Goal: Task Accomplishment & Management: Manage account settings

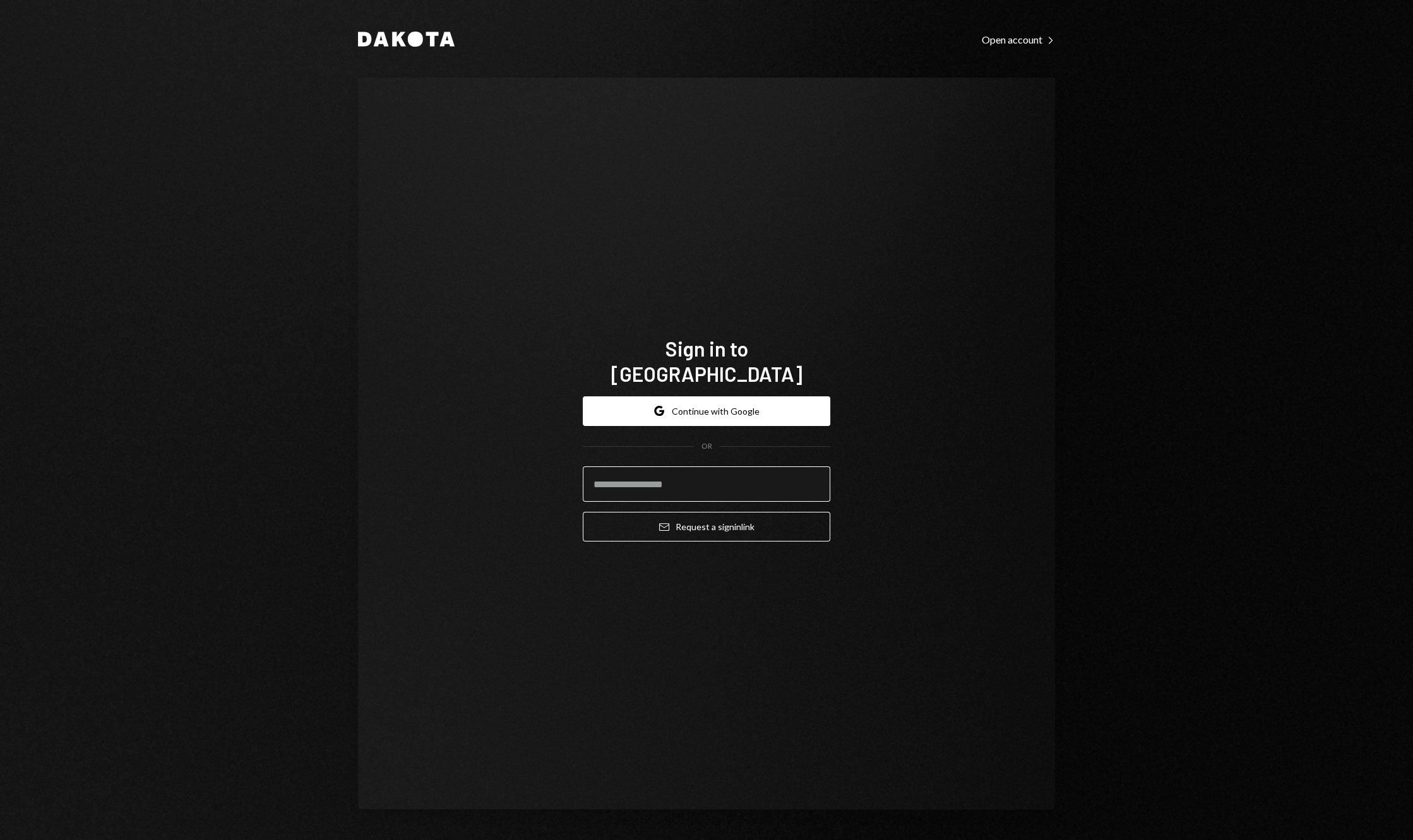
click at [661, 471] on input "email" at bounding box center [706, 484] width 247 height 35
type input "**********"
click at [699, 519] on button "Email Request a sign in link" at bounding box center [706, 527] width 247 height 30
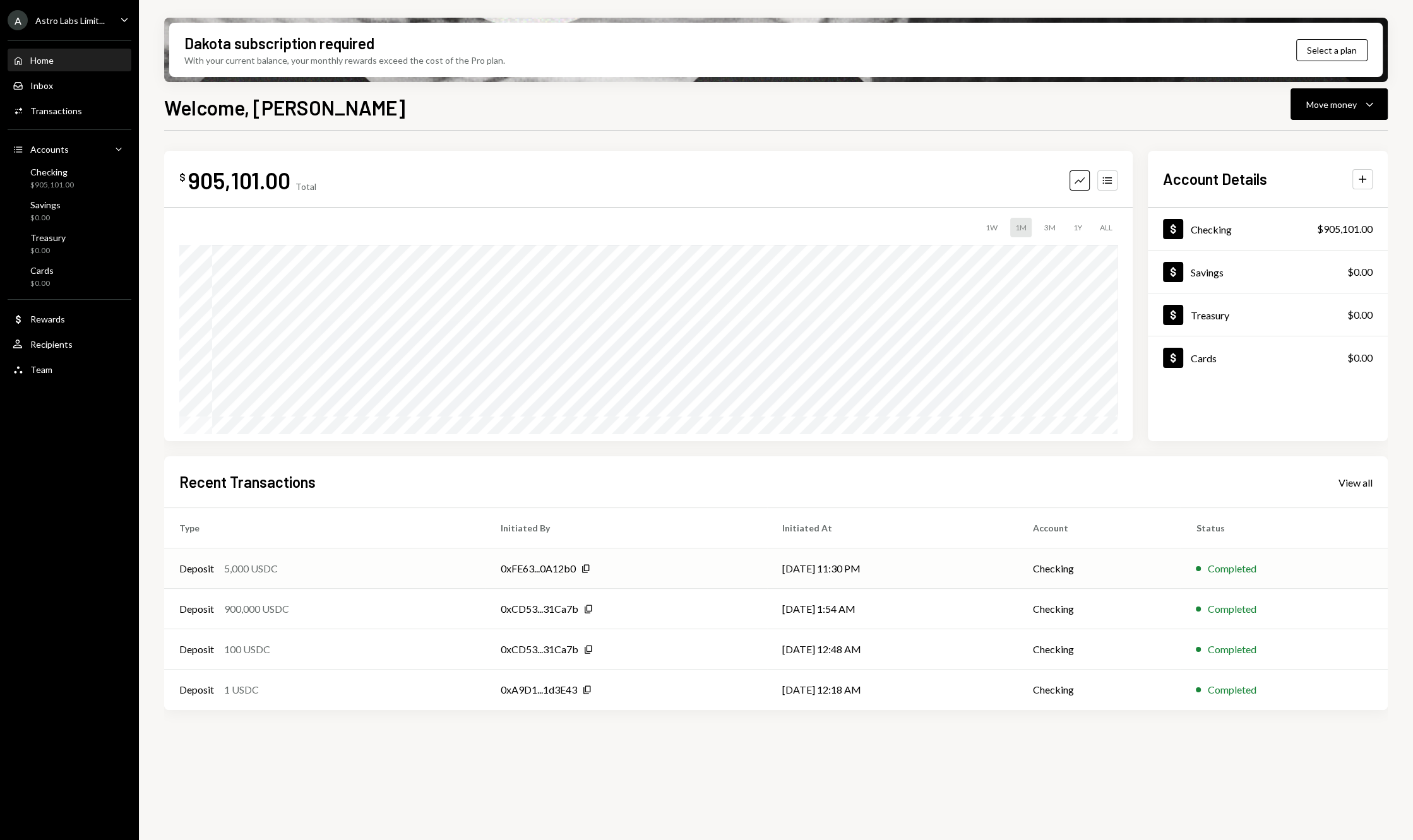
click at [717, 576] on td "0xFE63...0A12b0 Copy" at bounding box center [627, 568] width 283 height 41
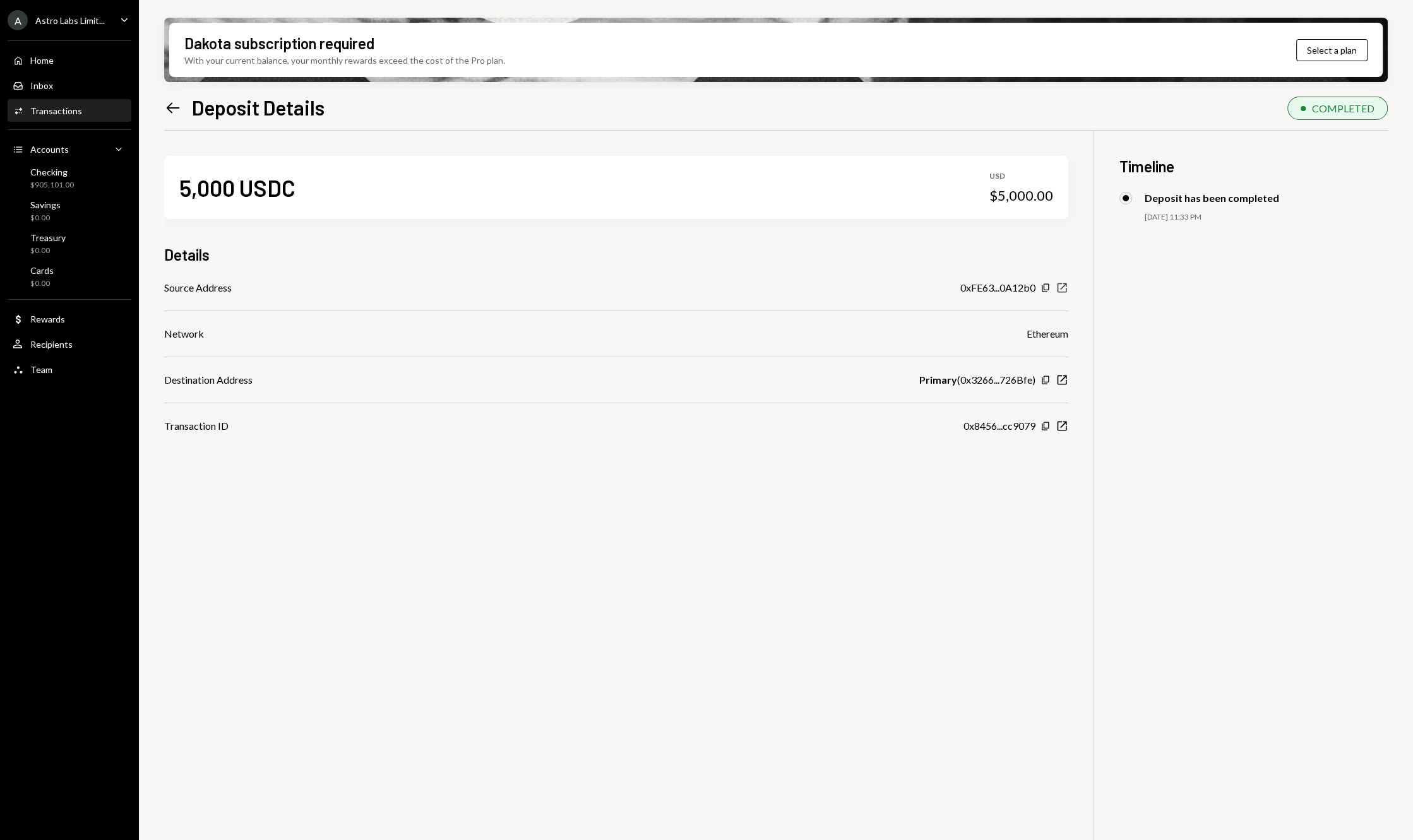
click at [1064, 289] on icon "New Window" at bounding box center [1062, 288] width 12 height 12
click at [1062, 429] on icon "New Window" at bounding box center [1062, 426] width 12 height 12
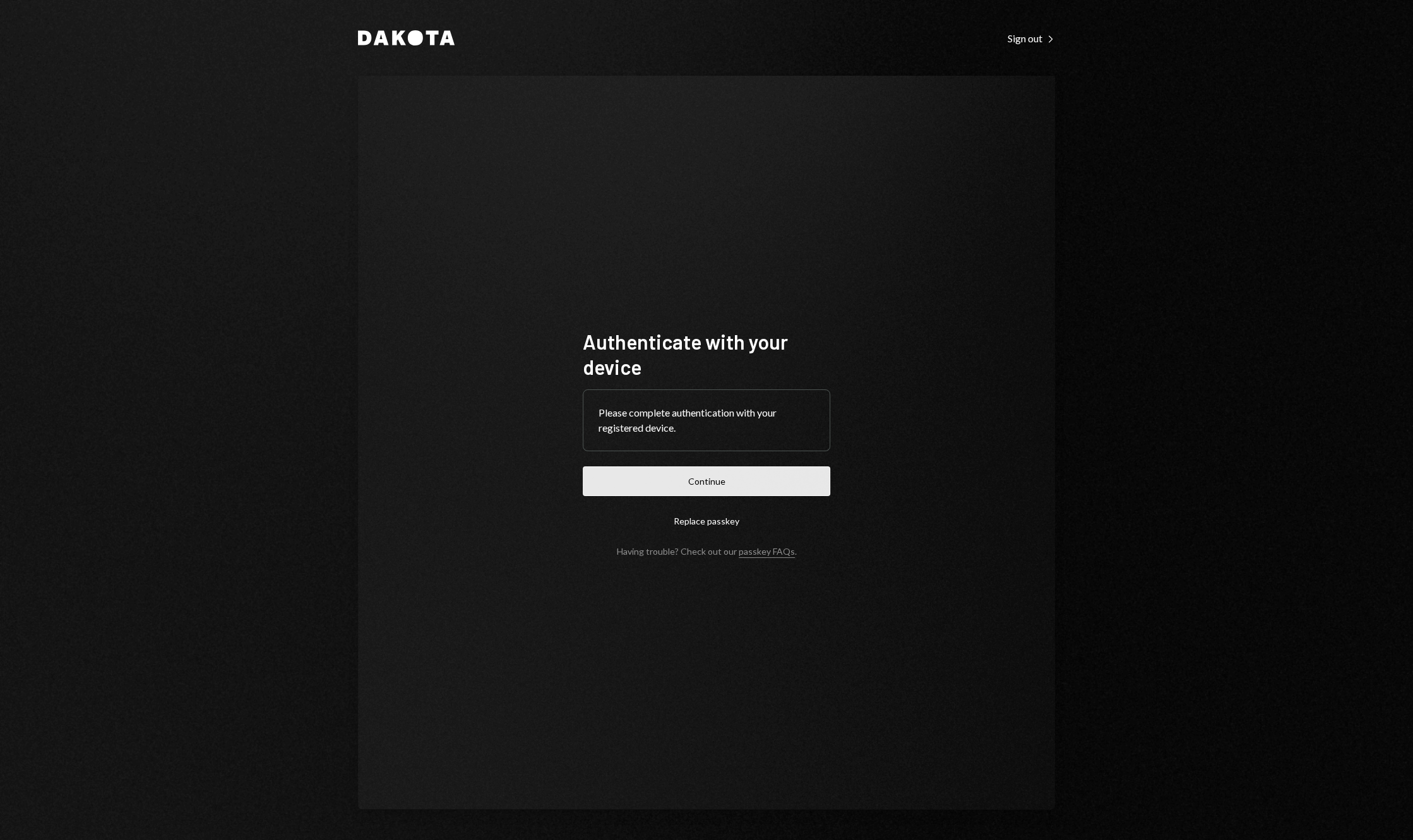
click at [602, 480] on button "Continue" at bounding box center [706, 481] width 247 height 30
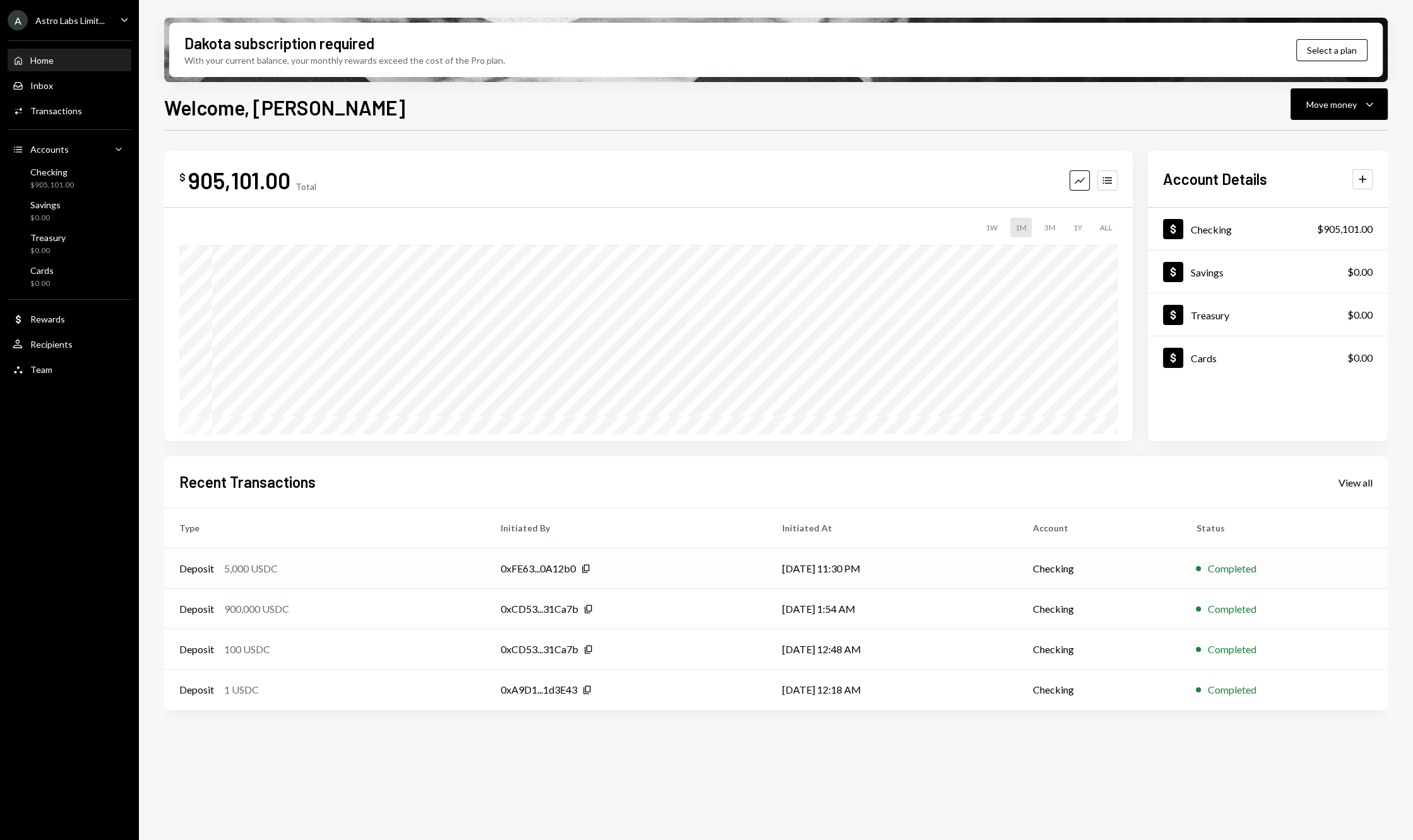
click at [457, 572] on div "Deposit 5,000 USDC" at bounding box center [324, 569] width 291 height 15
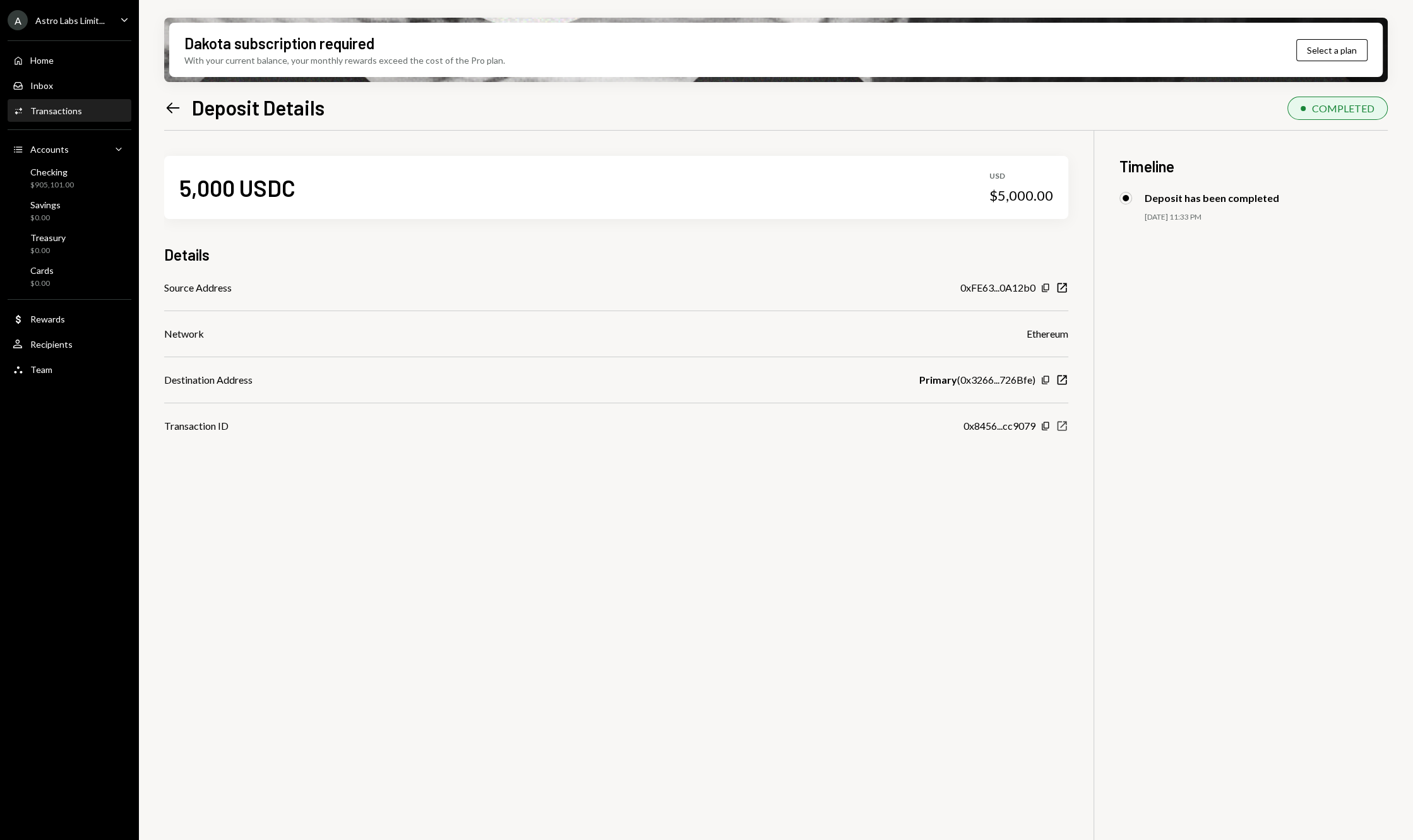
click at [1061, 426] on icon "button" at bounding box center [1062, 426] width 9 height 9
click at [83, 180] on div "Checking $905,101.00" at bounding box center [69, 178] width 114 height 24
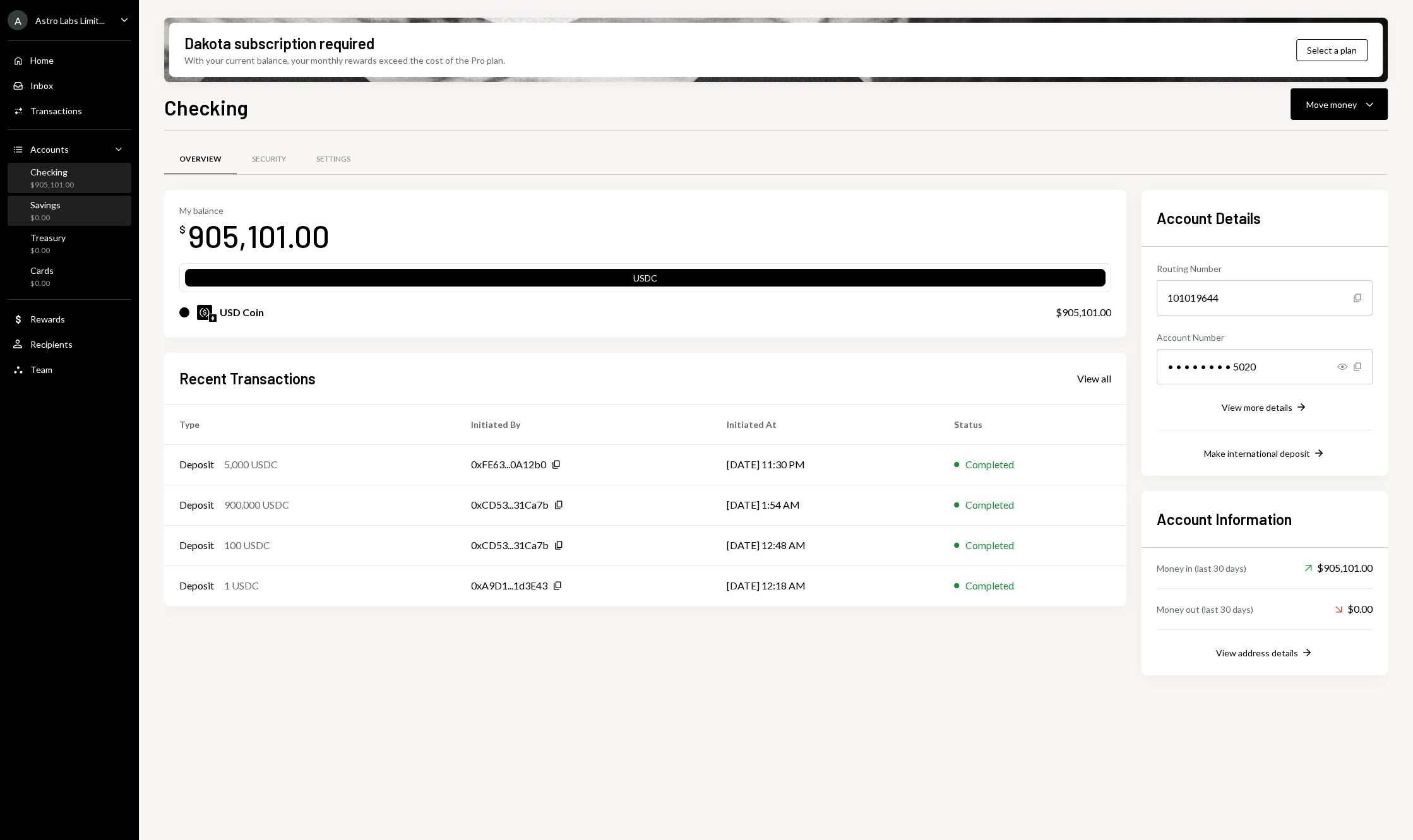
click at [73, 200] on div "Savings $0.00" at bounding box center [69, 211] width 114 height 24
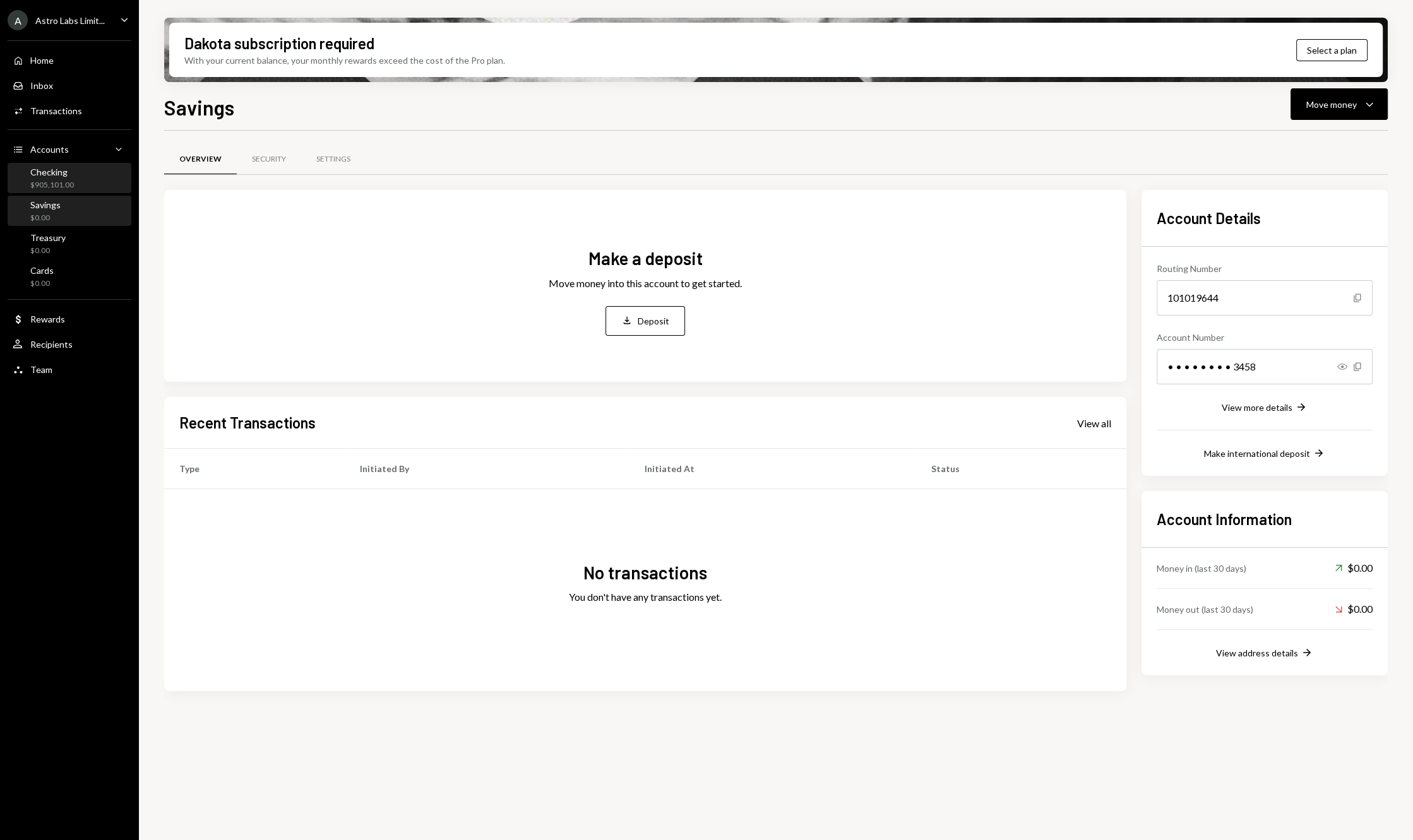
click at [83, 186] on div "Checking $905,101.00" at bounding box center [69, 178] width 114 height 24
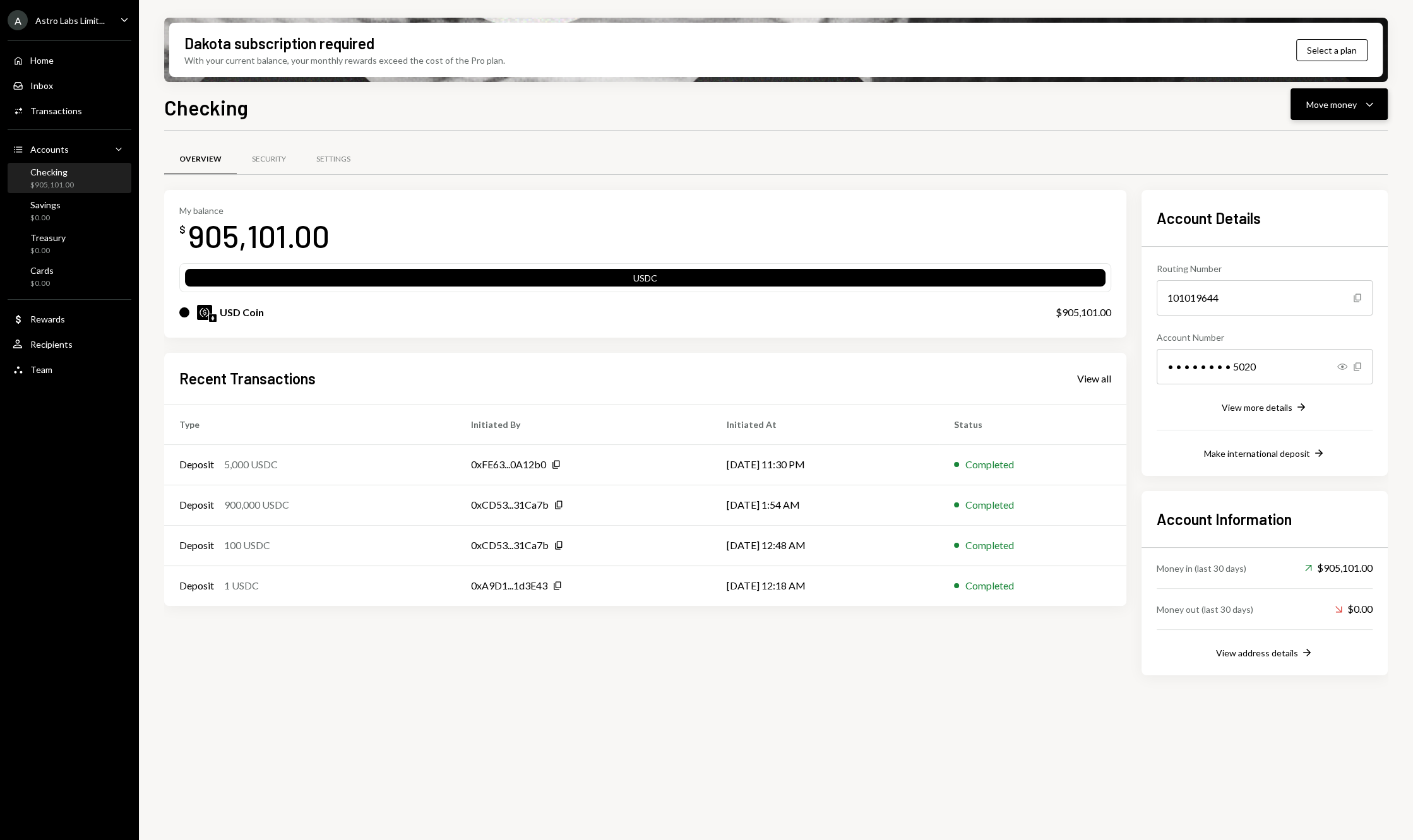
click at [1383, 94] on button "Move money Caret Down" at bounding box center [1339, 104] width 98 height 31
click at [1316, 197] on div "Deposit" at bounding box center [1329, 199] width 92 height 13
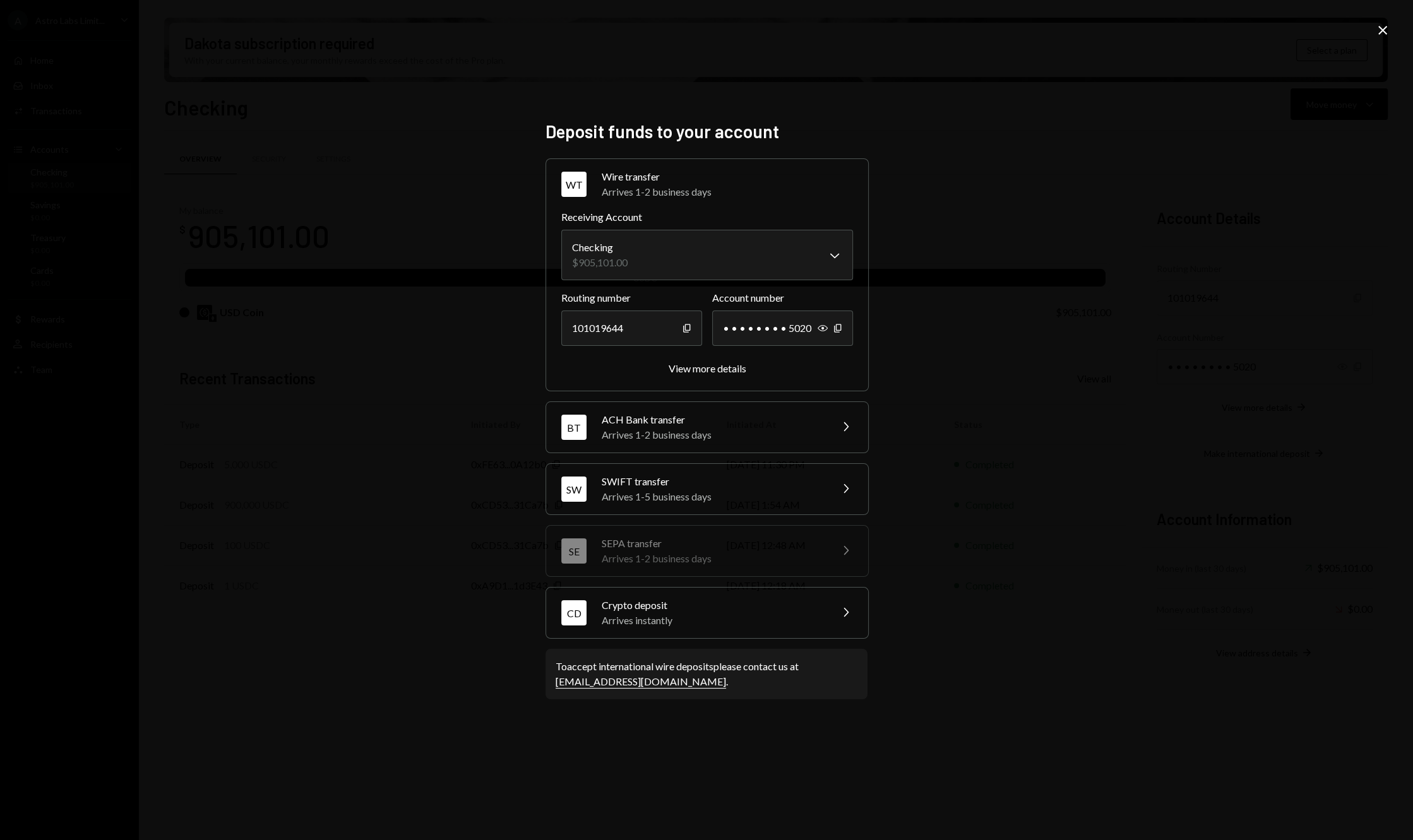
click at [744, 491] on div "Arrives 1-5 business days" at bounding box center [713, 497] width 221 height 15
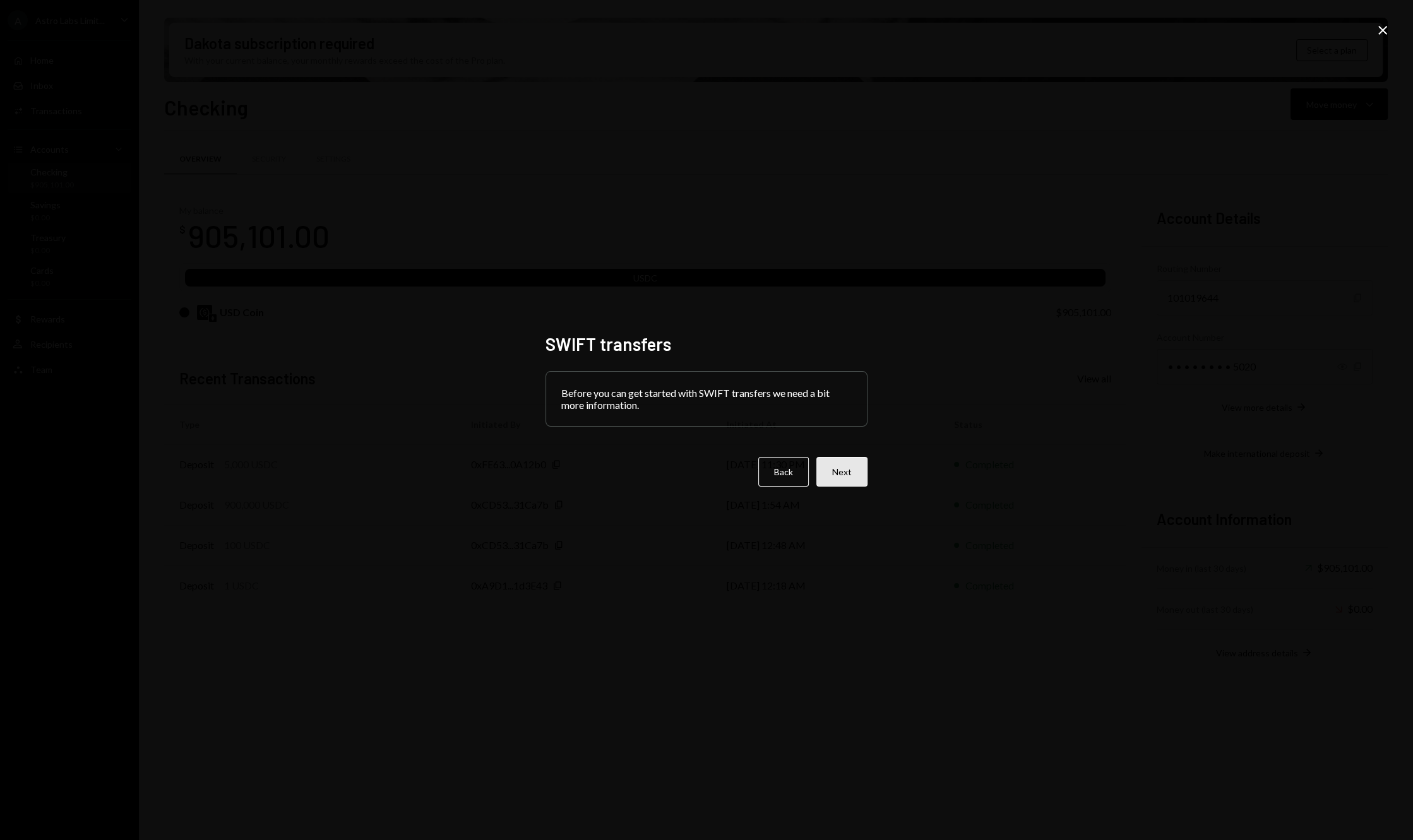
click at [827, 478] on button "Next" at bounding box center [842, 471] width 51 height 30
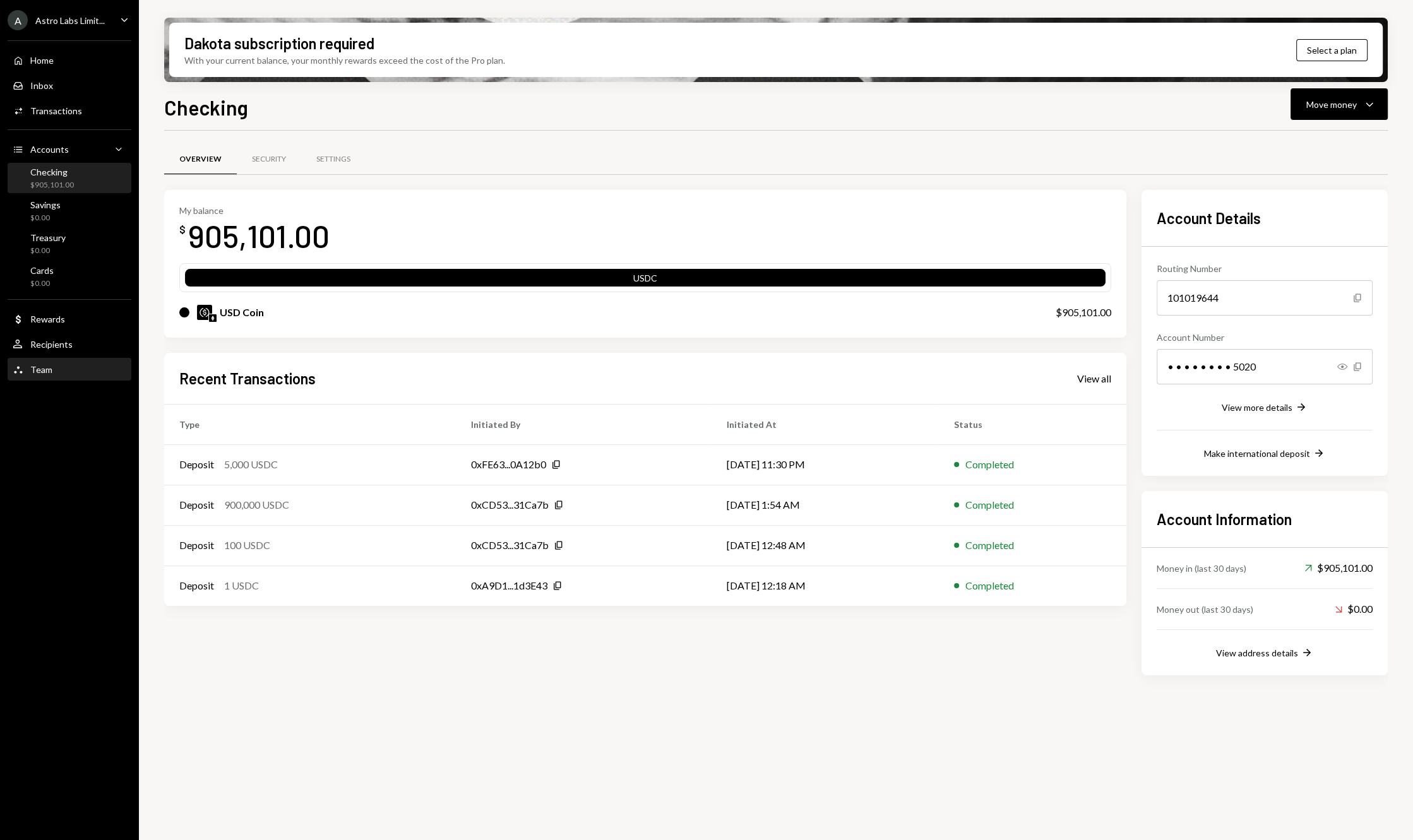
click at [56, 369] on div "Team Team" at bounding box center [69, 369] width 114 height 12
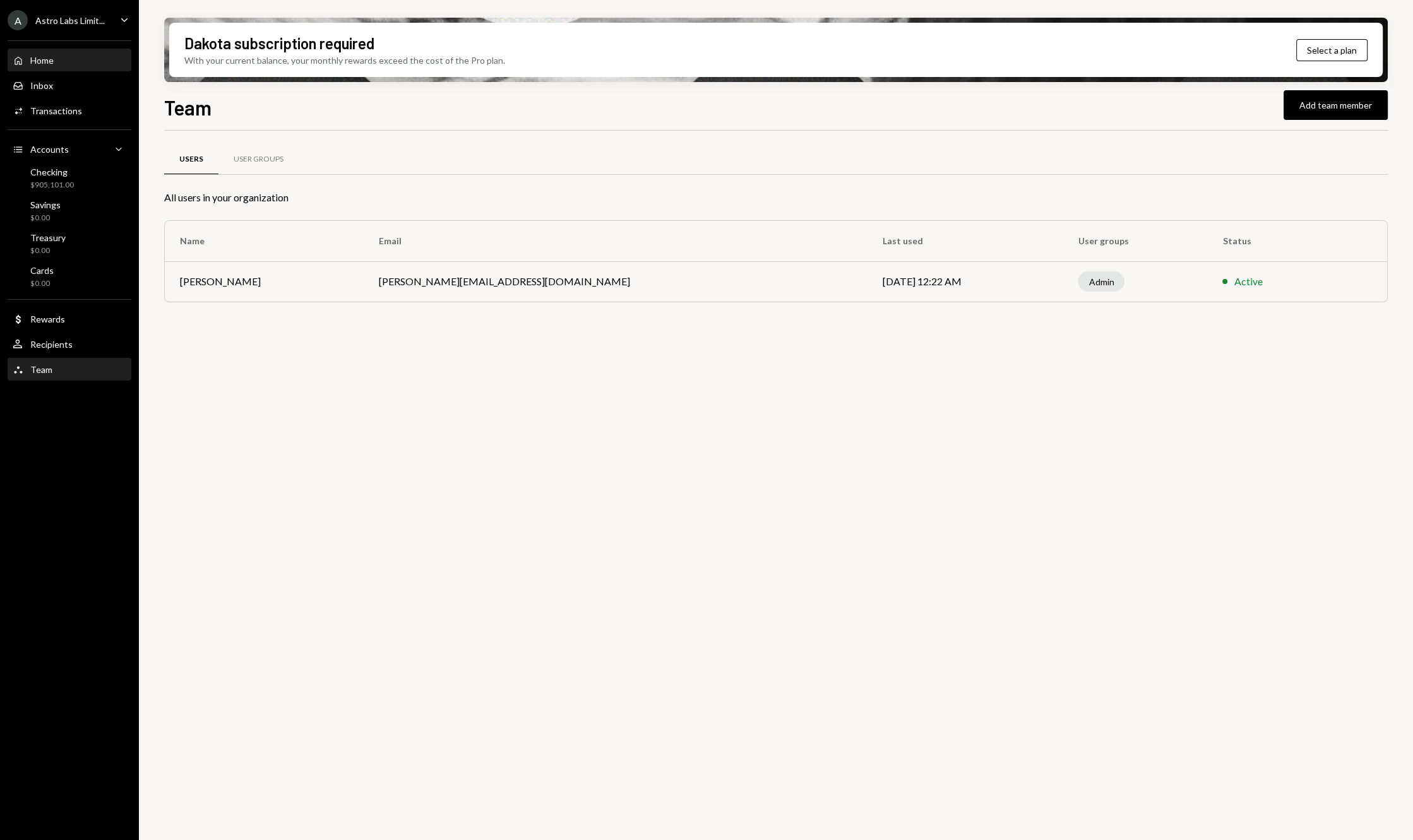
click at [80, 55] on div "Home Home" at bounding box center [69, 61] width 114 height 12
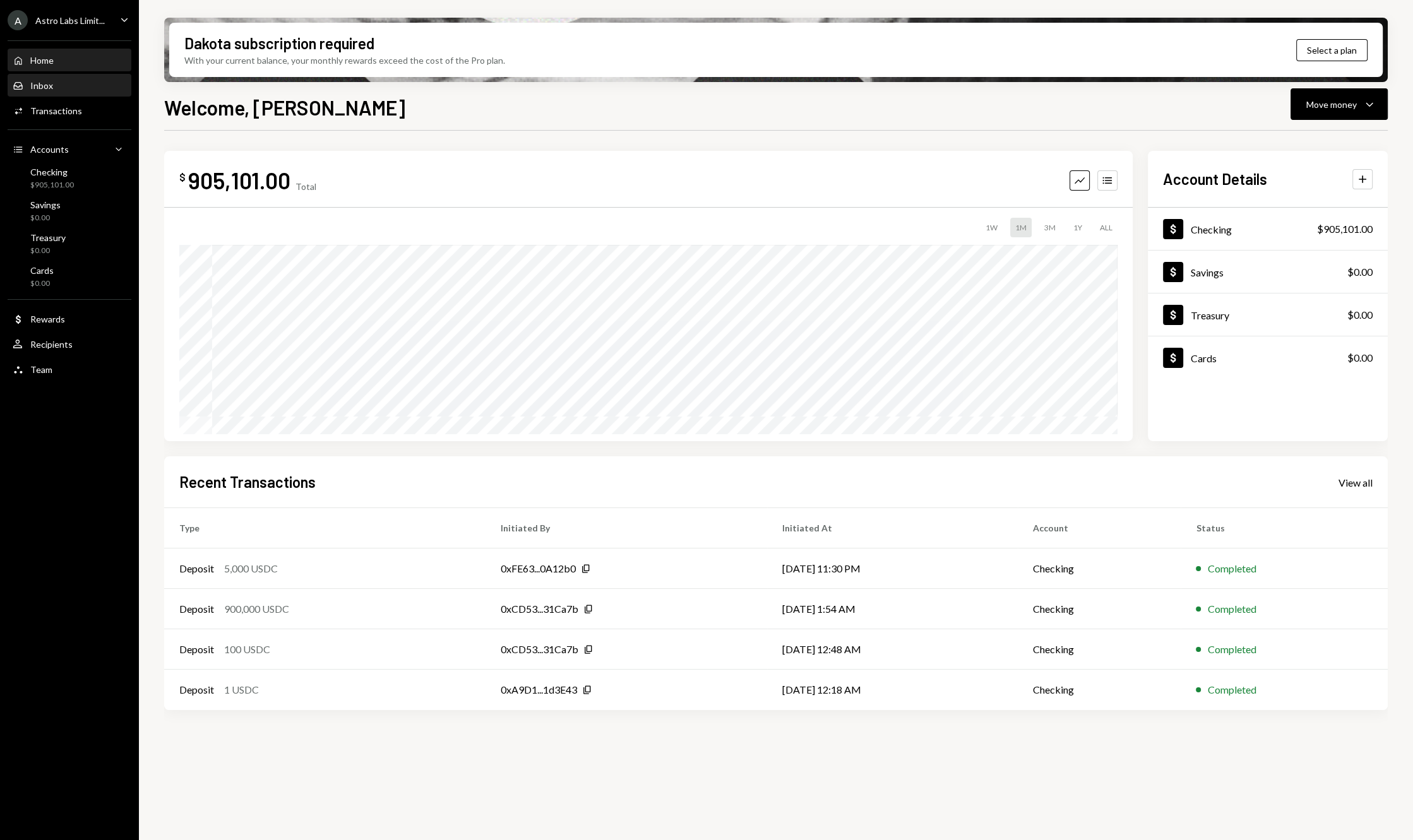
click at [81, 91] on div "Inbox Inbox" at bounding box center [69, 85] width 114 height 12
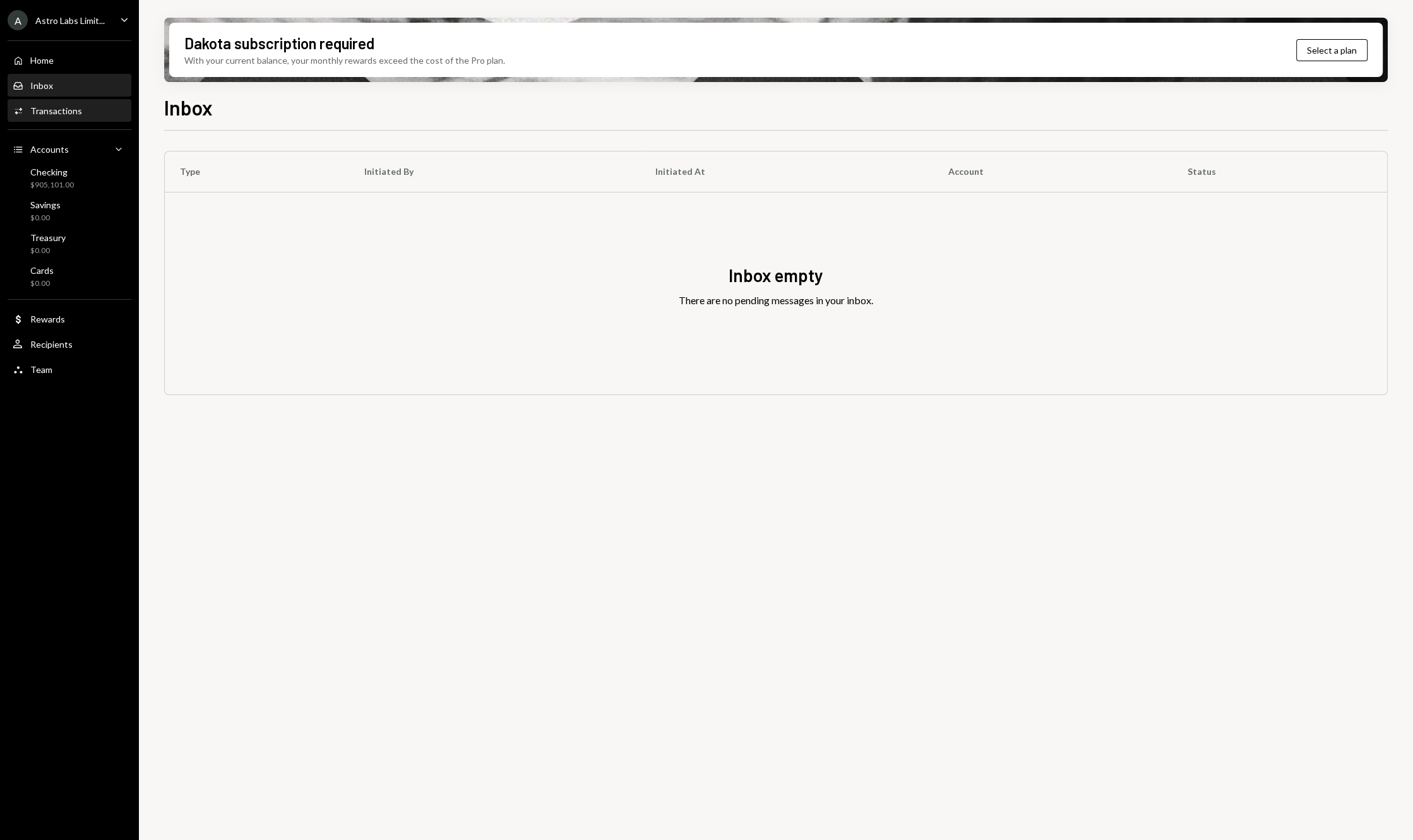
click at [88, 101] on div "Activities Transactions" at bounding box center [69, 111] width 114 height 21
